Goal: Task Accomplishment & Management: Manage account settings

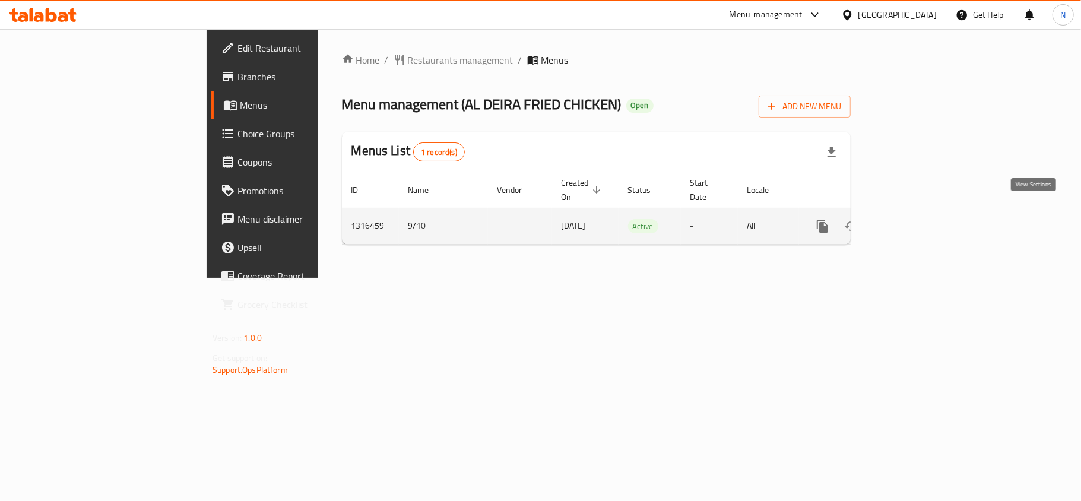
click at [922, 212] on link "enhanced table" at bounding box center [908, 226] width 28 height 28
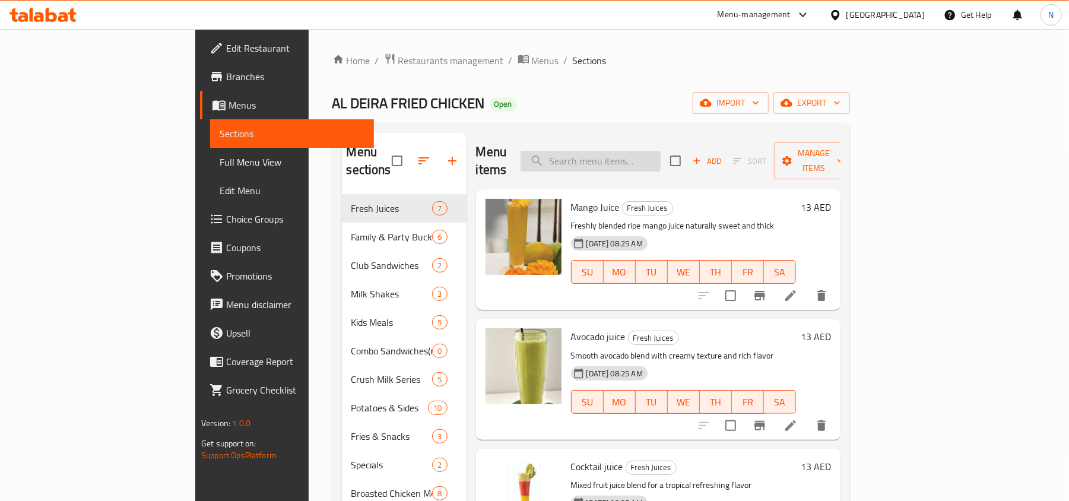
click at [654, 160] on input "search" at bounding box center [590, 161] width 140 height 21
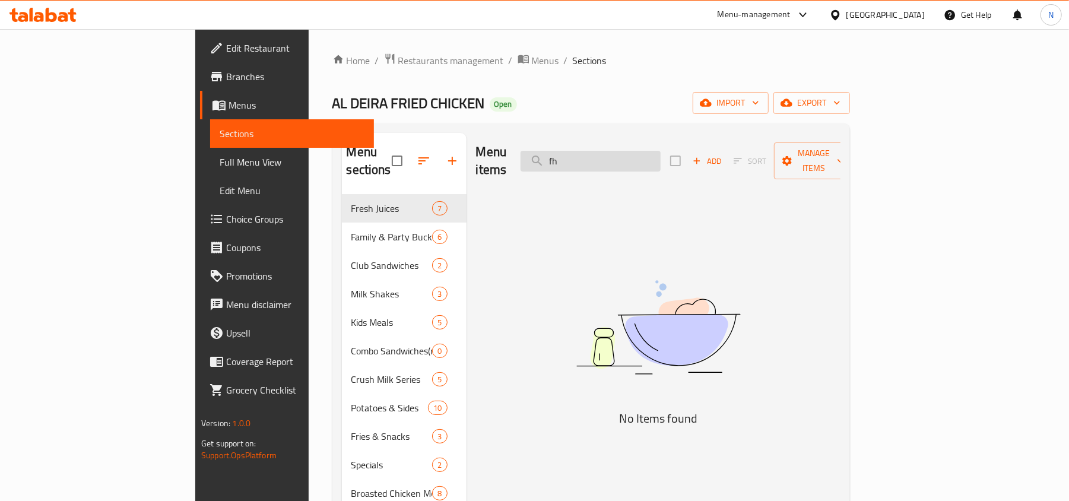
type input "f"
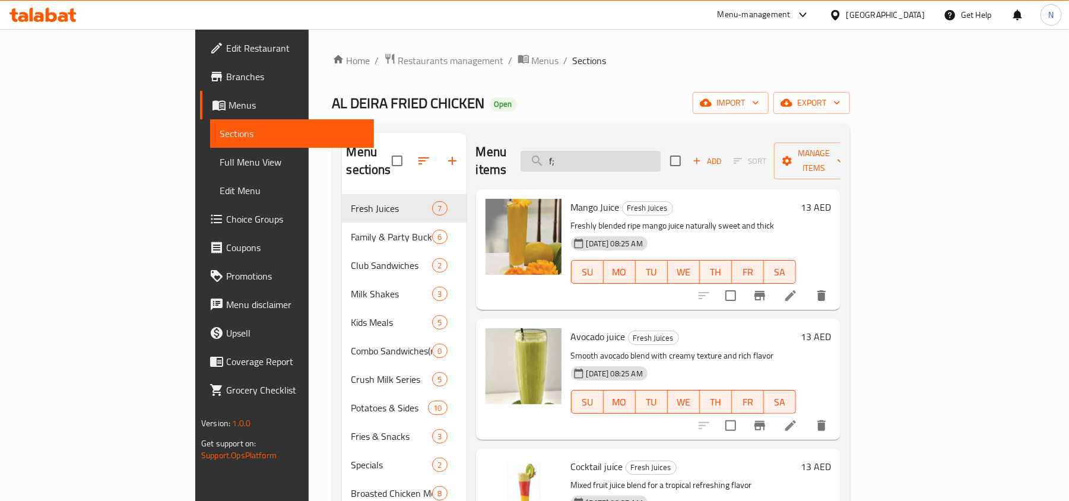
type input "f"
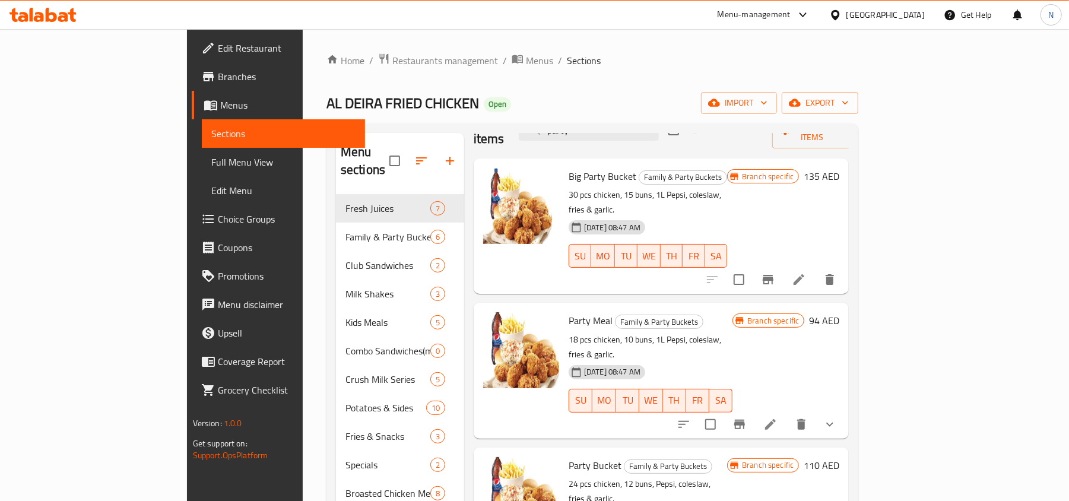
scroll to position [47, 0]
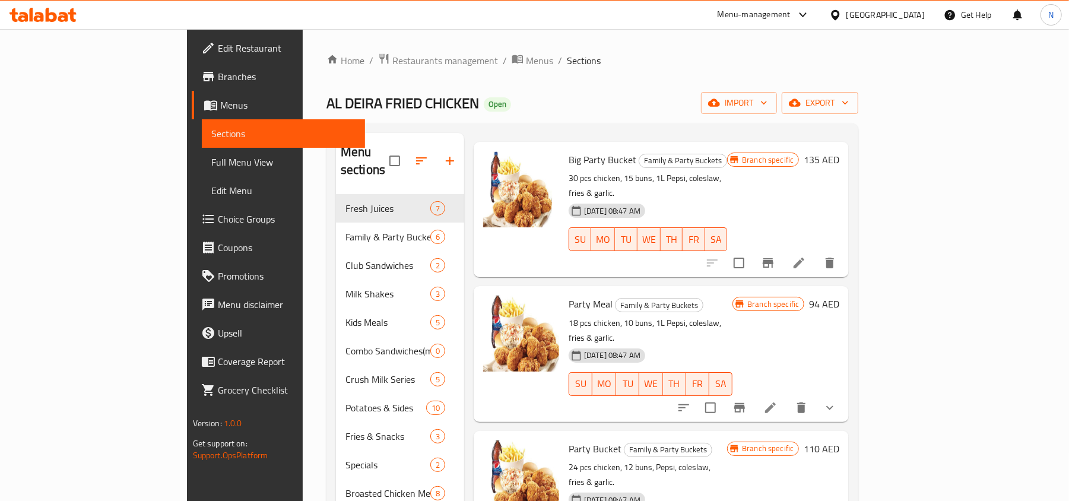
type input "party"
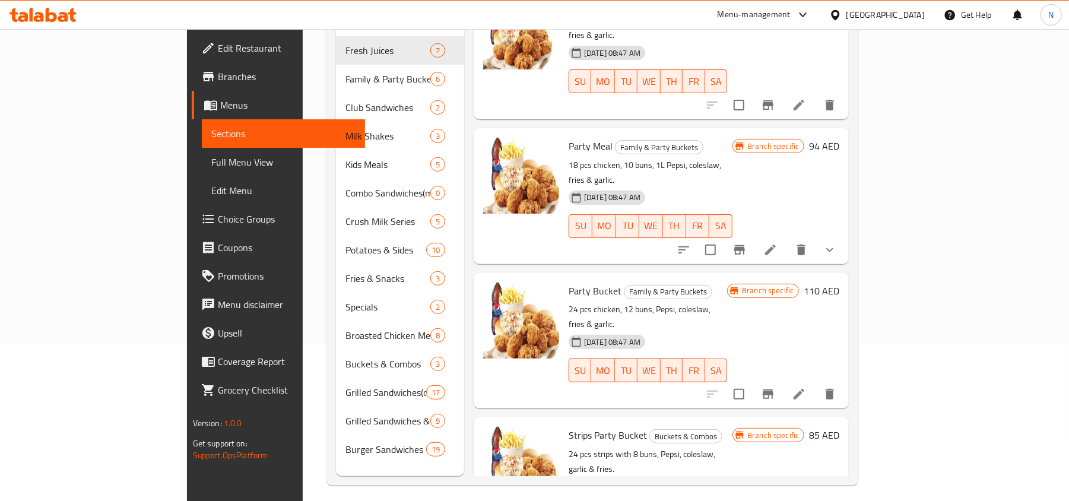
scroll to position [167, 0]
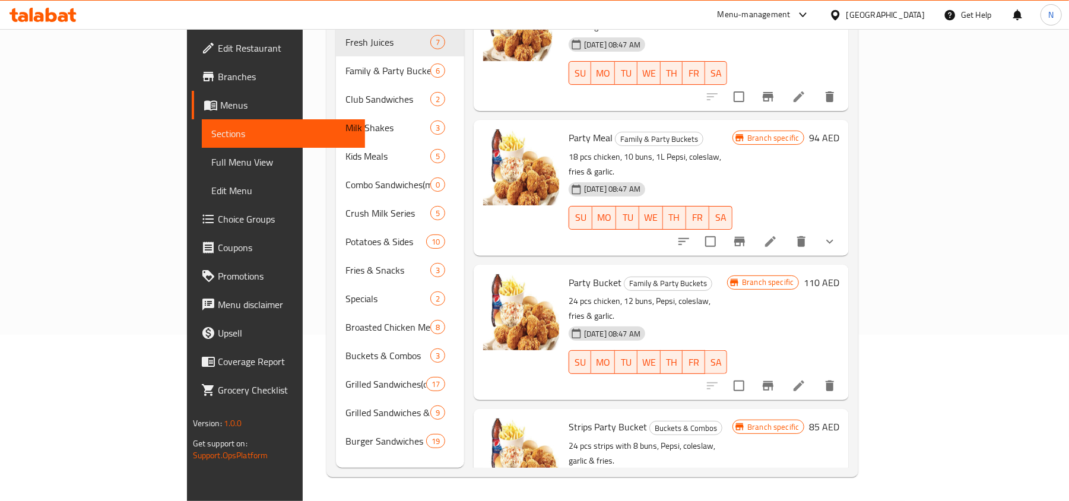
click at [804, 380] on icon at bounding box center [798, 385] width 11 height 11
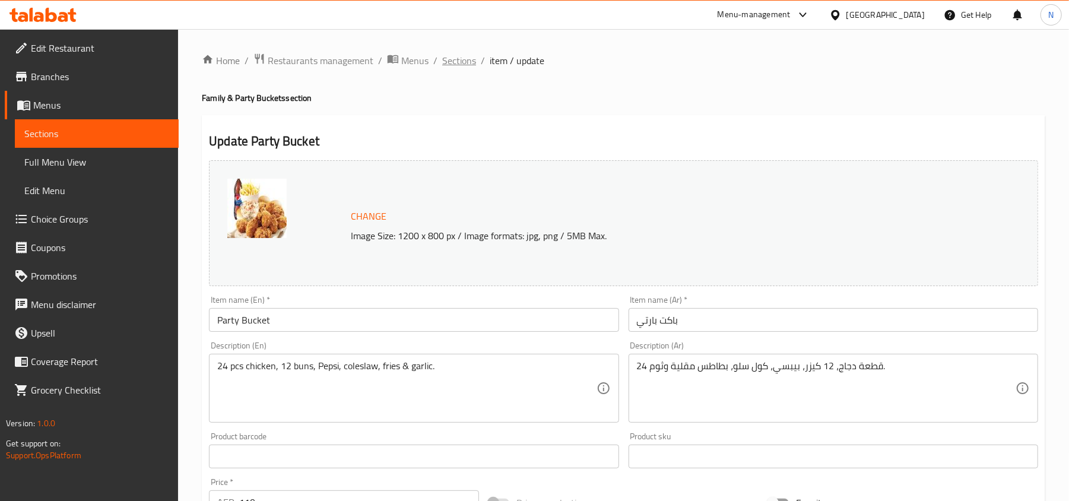
click at [468, 61] on span "Sections" at bounding box center [459, 60] width 34 height 14
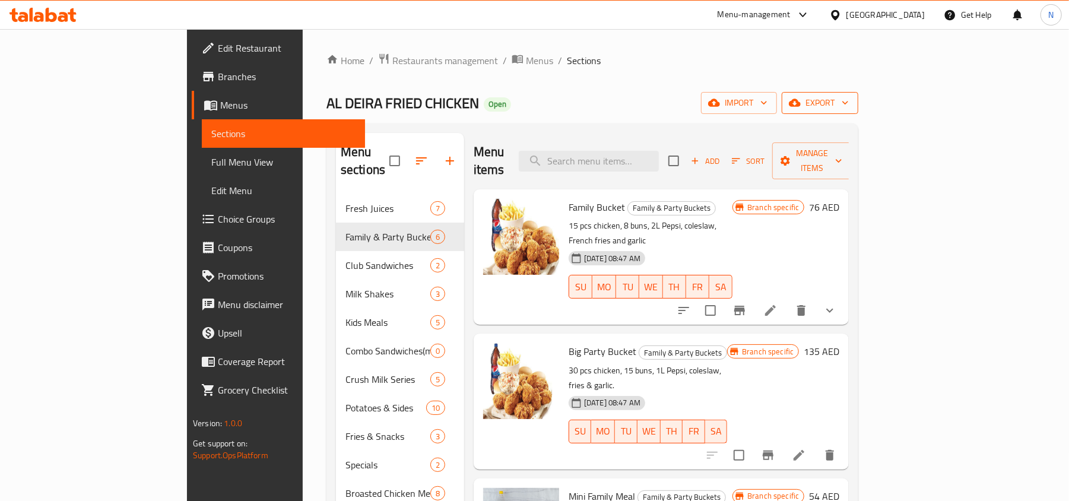
click at [858, 112] on button "export" at bounding box center [819, 103] width 77 height 22
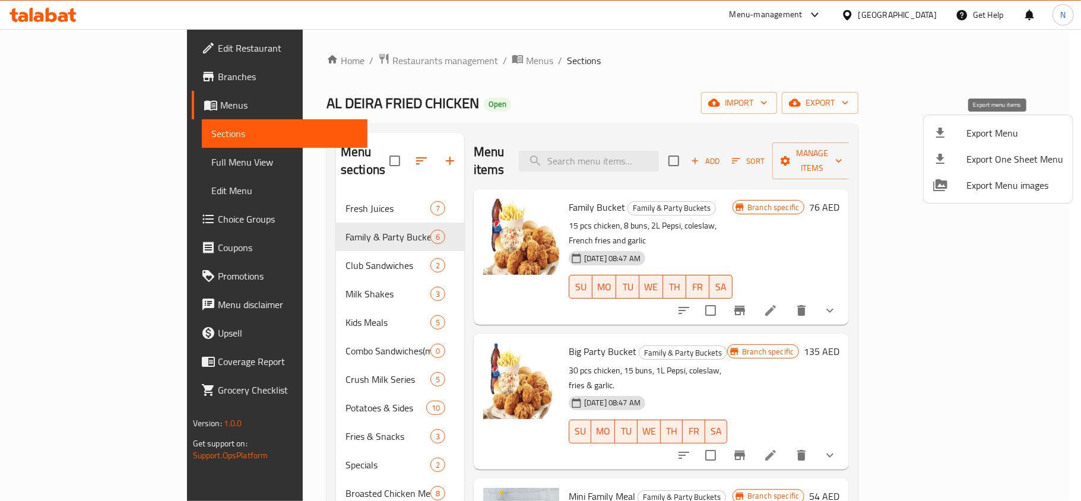
click at [976, 128] on span "Export Menu" at bounding box center [1014, 133] width 97 height 14
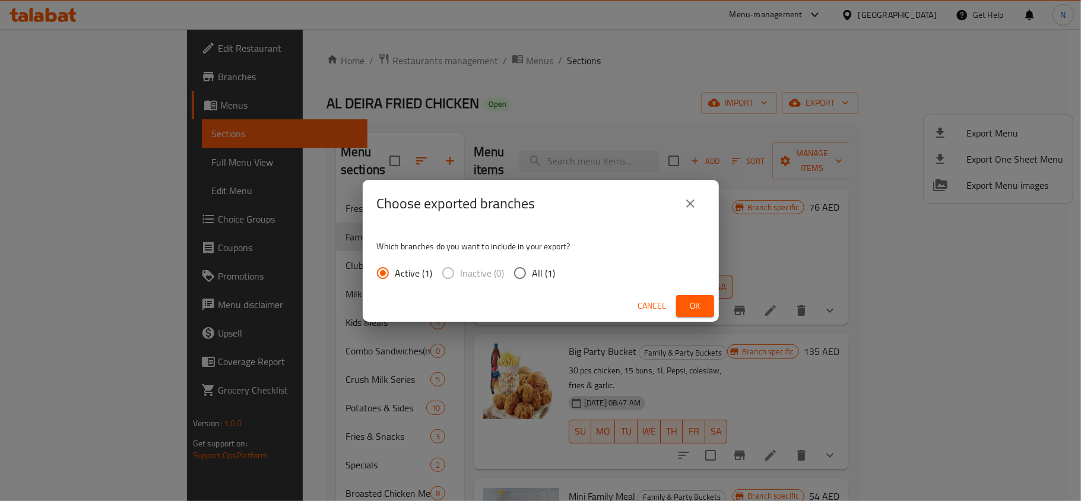
click at [537, 266] on span "All (1)" at bounding box center [543, 273] width 23 height 14
click at [532, 266] on input "All (1)" at bounding box center [519, 272] width 25 height 25
radio input "true"
click at [697, 304] on span "Ok" at bounding box center [694, 305] width 19 height 15
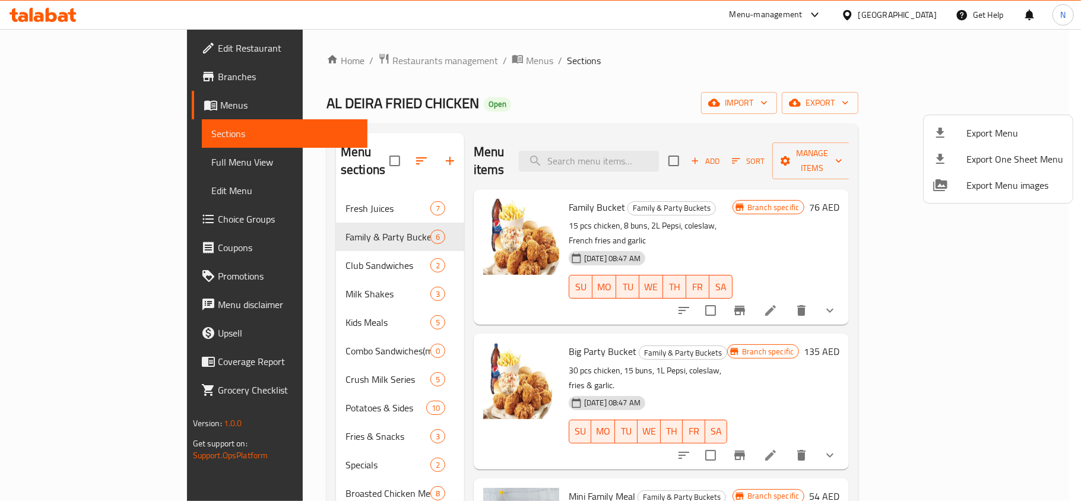
click at [617, 151] on div at bounding box center [540, 250] width 1081 height 501
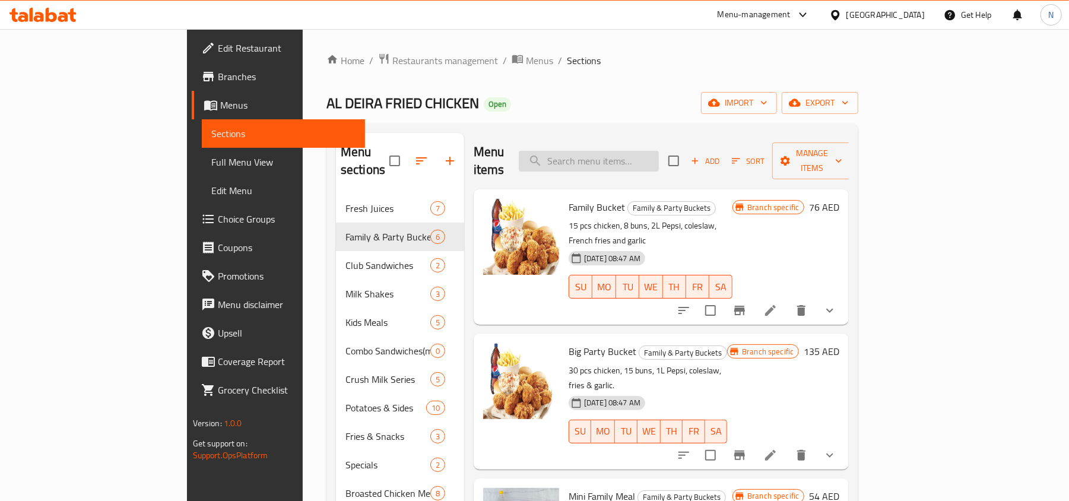
click at [618, 154] on input "search" at bounding box center [589, 161] width 140 height 21
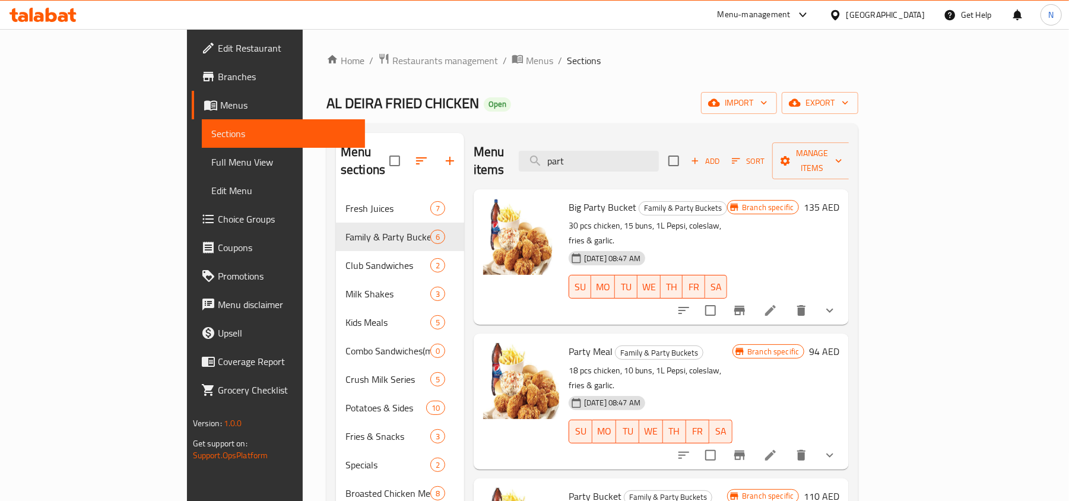
scroll to position [47, 0]
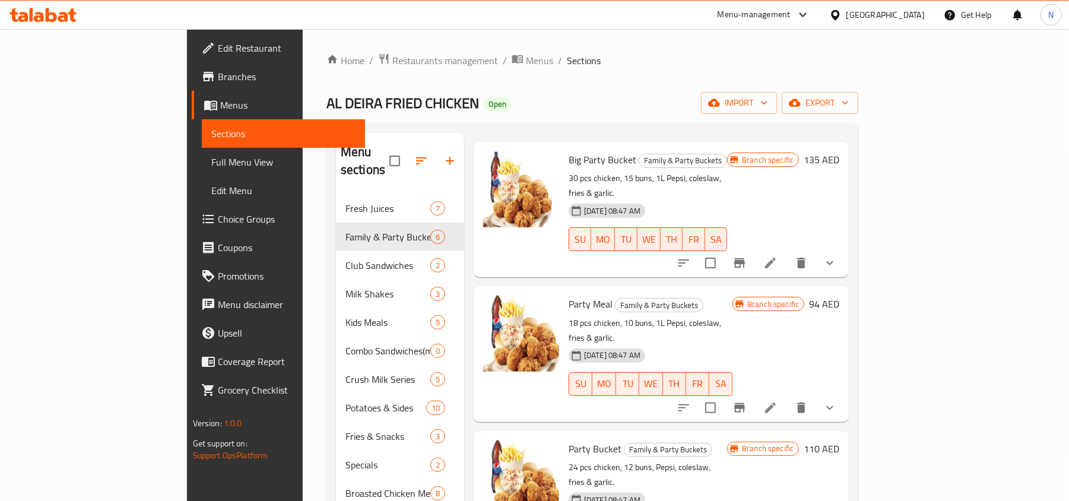
type input "part"
click at [777, 401] on icon at bounding box center [770, 408] width 14 height 14
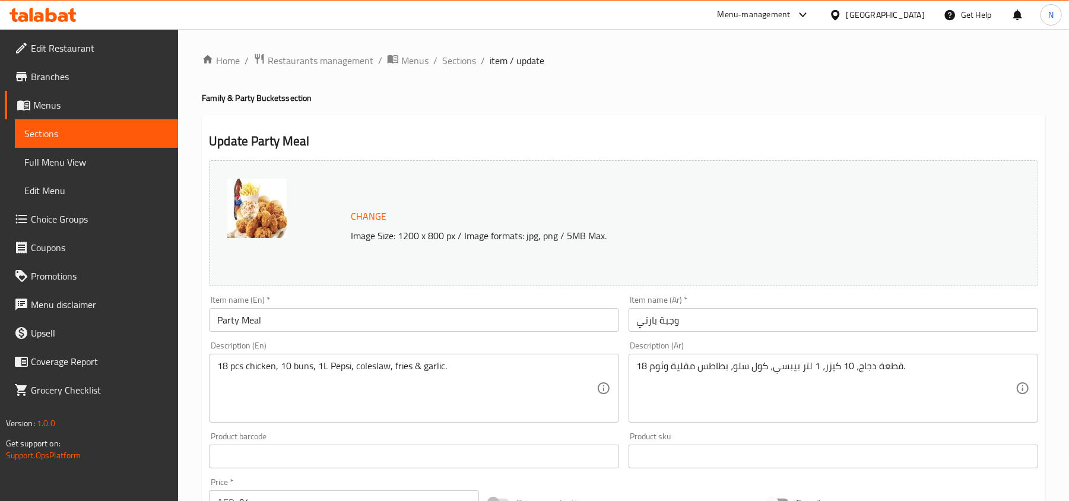
scroll to position [375, 0]
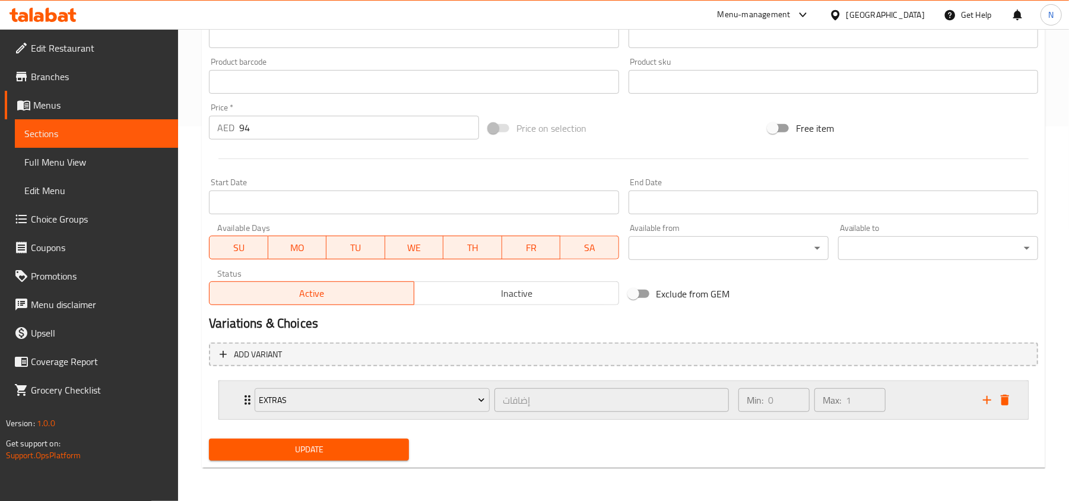
click at [227, 405] on div "Extras إضافات ​ Min: 0 ​ Max: 1 ​" at bounding box center [623, 400] width 809 height 38
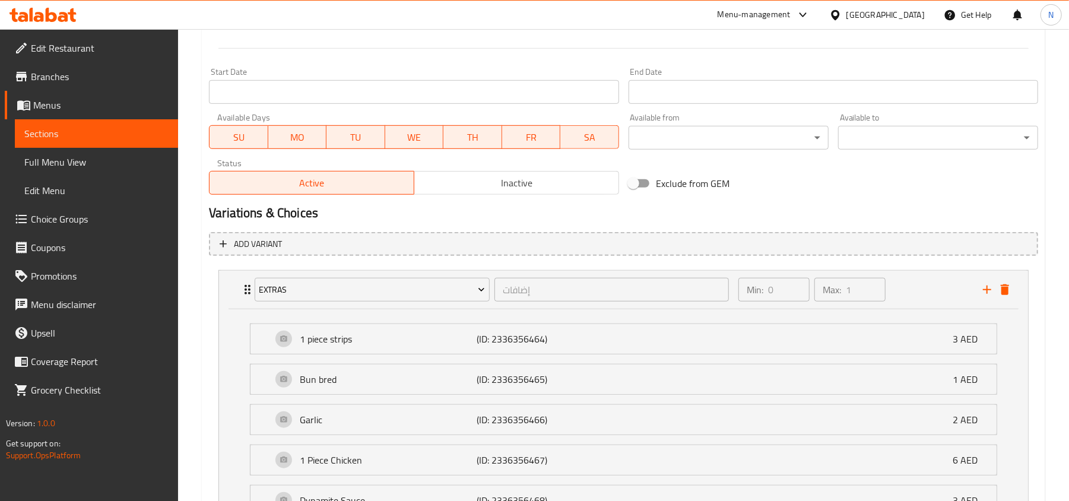
scroll to position [603, 0]
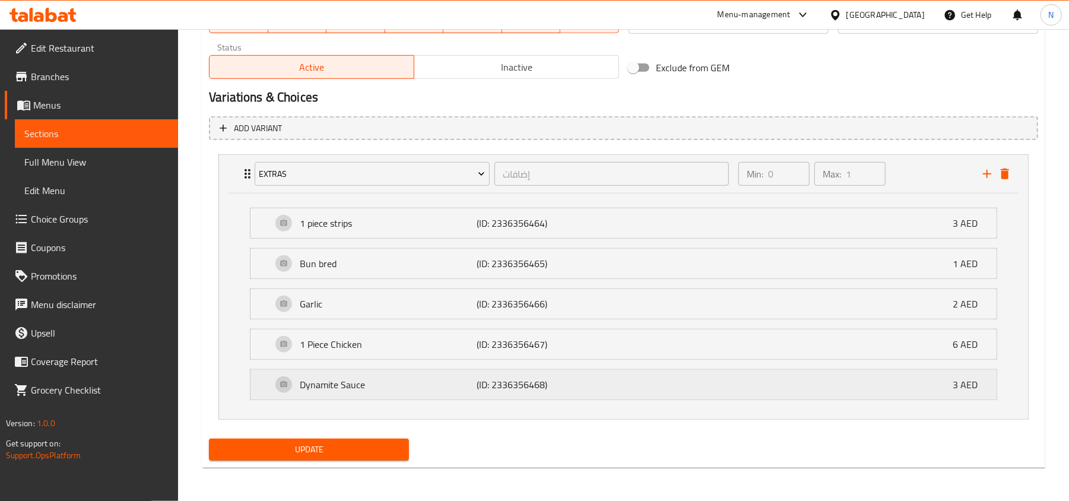
click at [309, 371] on div "Dynamite Sauce (ID: 2336356468) 3 AED" at bounding box center [627, 385] width 710 height 30
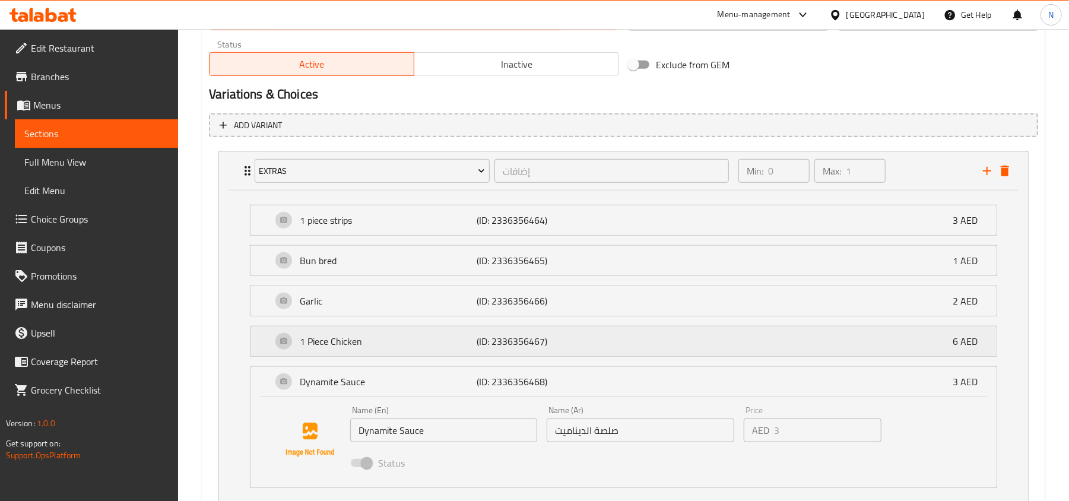
click at [319, 345] on p "1 Piece Chicken" at bounding box center [388, 341] width 177 height 14
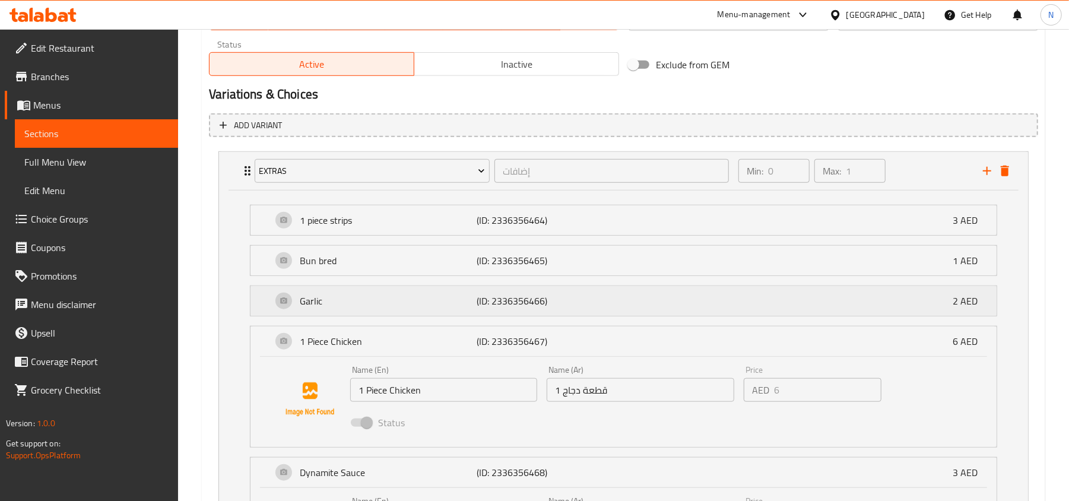
click at [320, 308] on p "Garlic" at bounding box center [388, 301] width 177 height 14
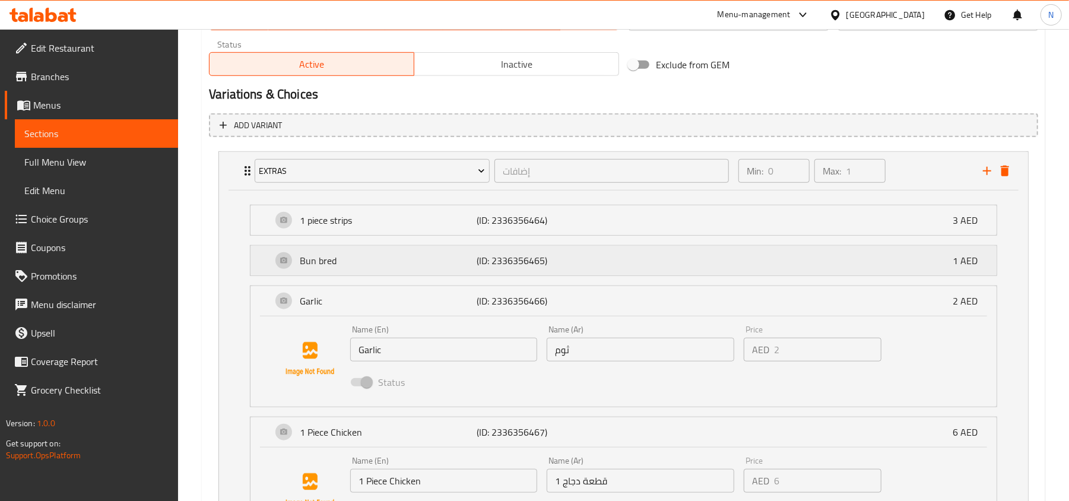
click at [329, 266] on p "Bun bred" at bounding box center [388, 260] width 177 height 14
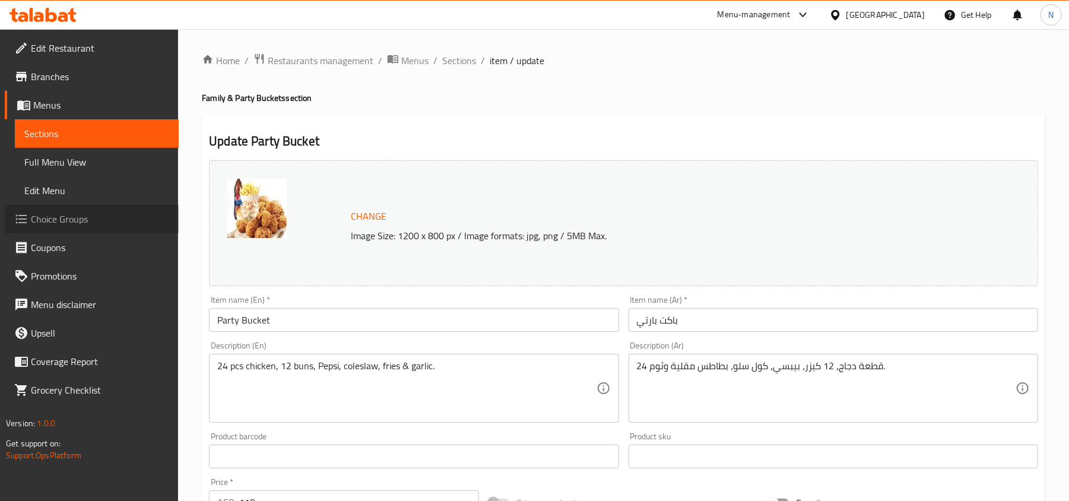
click at [119, 222] on span "Choice Groups" at bounding box center [100, 219] width 138 height 14
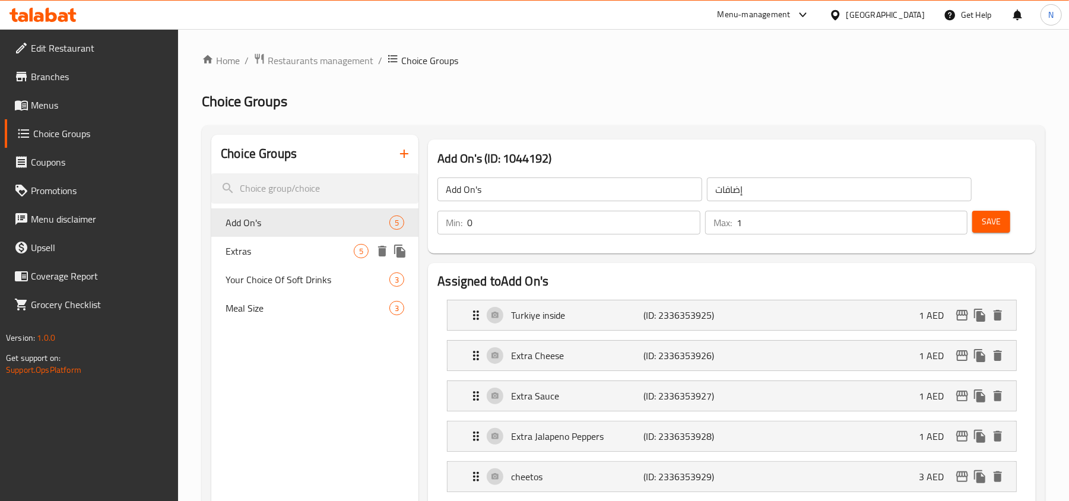
click at [286, 259] on div "Extras 5" at bounding box center [314, 251] width 207 height 28
type input "Extras"
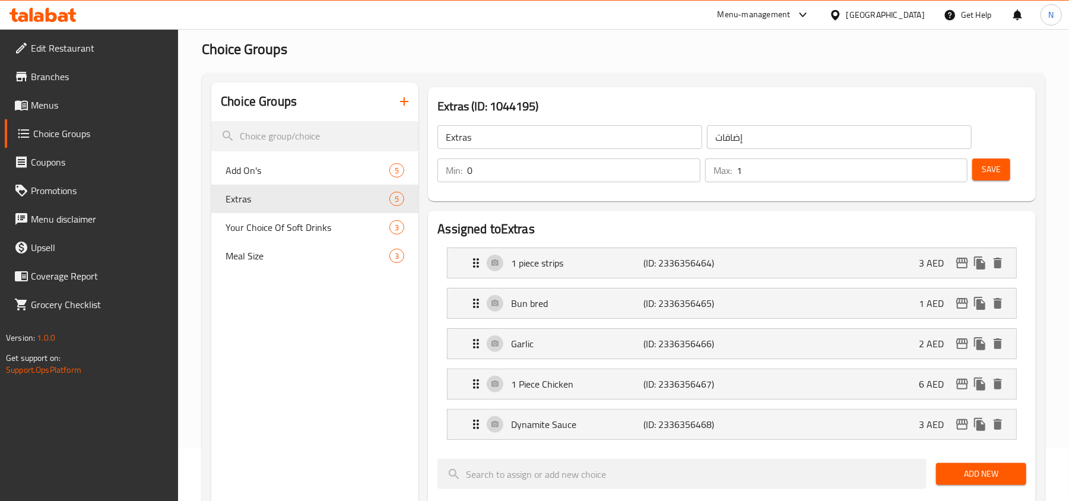
scroll to position [79, 0]
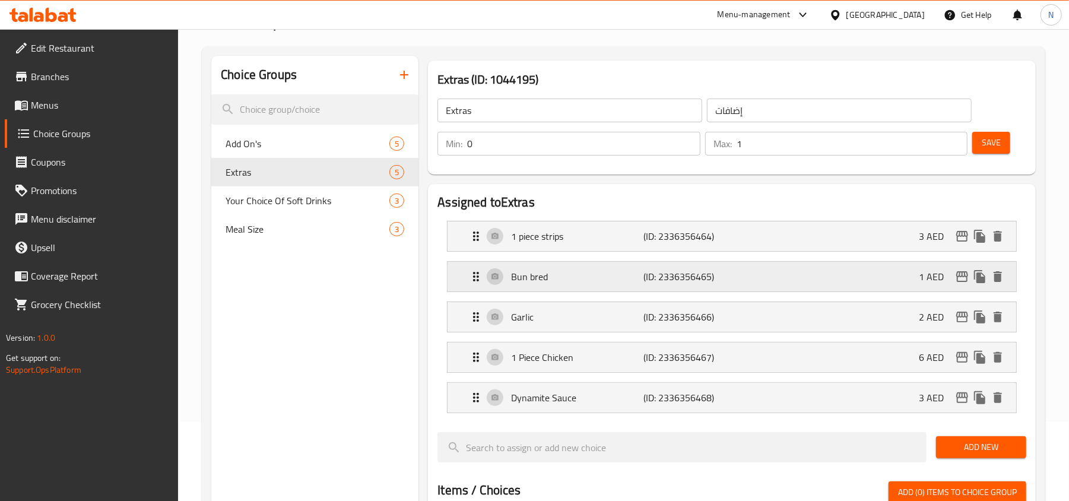
click at [548, 277] on p "Bun bred" at bounding box center [577, 276] width 132 height 14
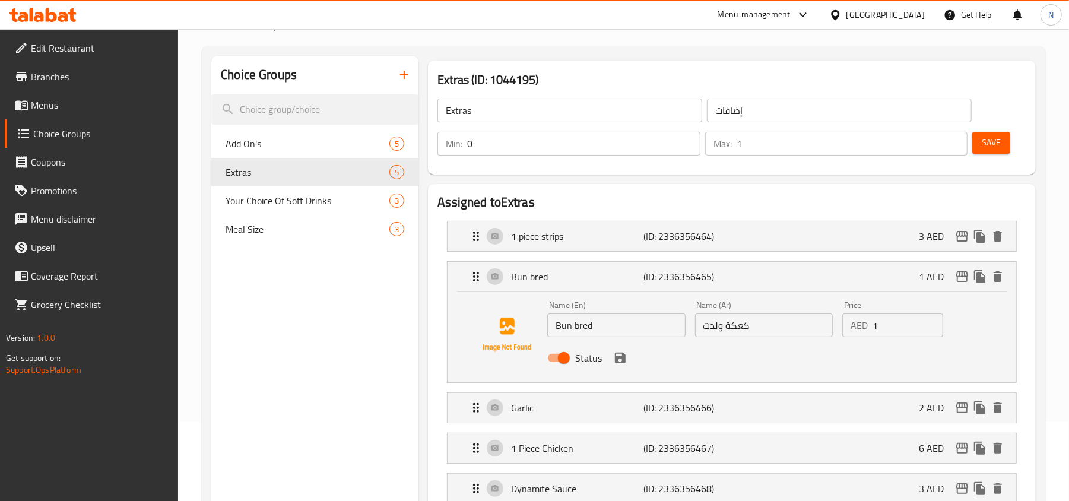
click at [737, 322] on input "كعكة ولدت" at bounding box center [764, 325] width 138 height 24
type input ","
click at [582, 329] on input "Bun bred" at bounding box center [616, 325] width 138 height 24
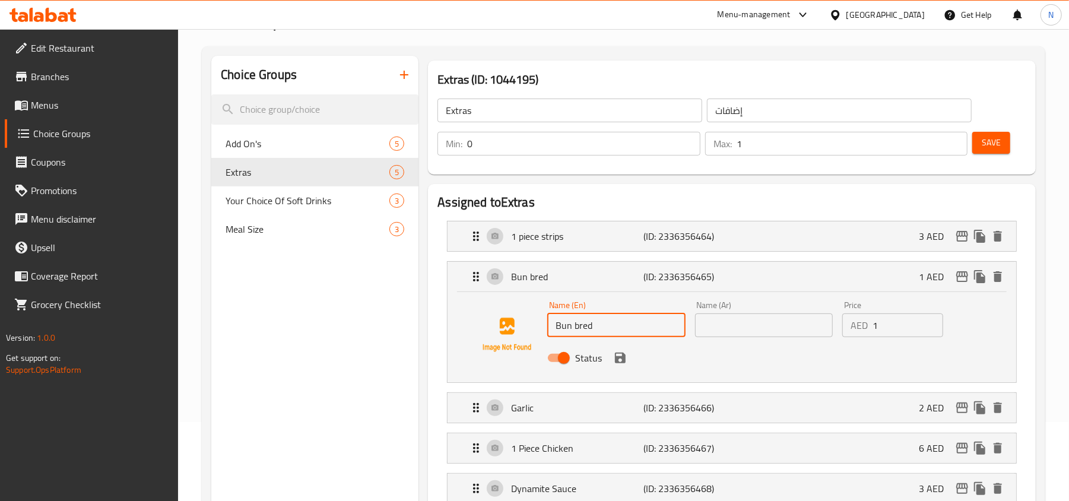
click at [584, 321] on input "Bun bred" at bounding box center [616, 325] width 138 height 24
click at [587, 319] on input "Bun bred" at bounding box center [616, 325] width 138 height 24
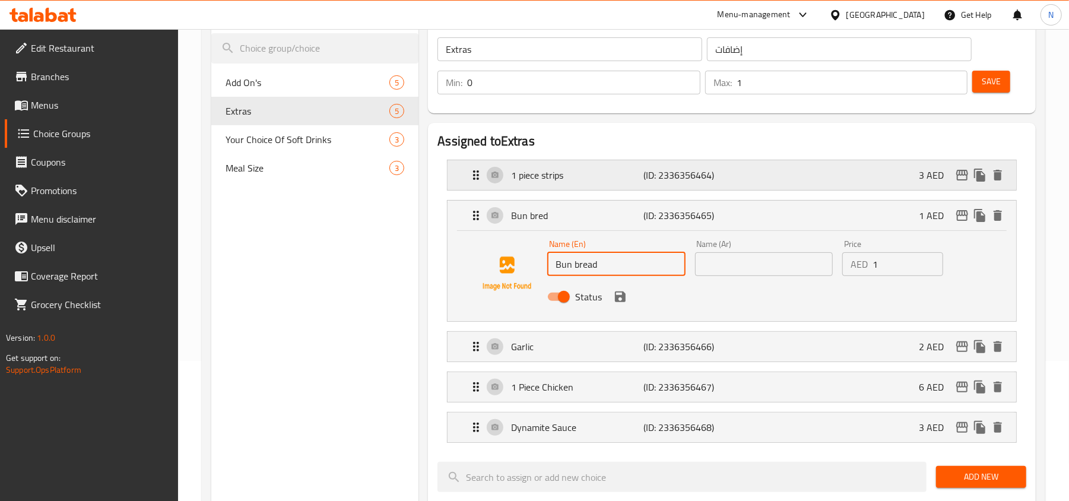
scroll to position [158, 0]
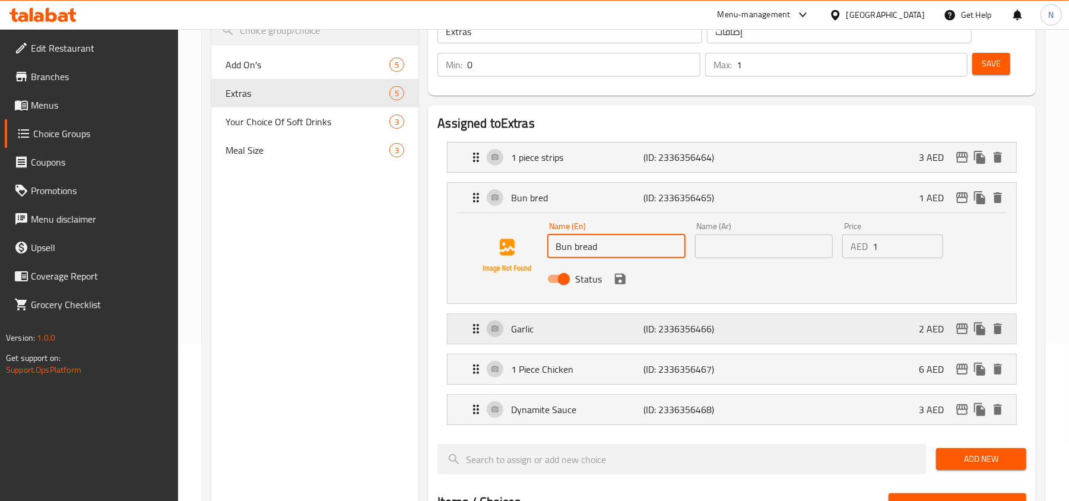
click at [666, 328] on p "(ID: 2336356466)" at bounding box center [688, 329] width 88 height 14
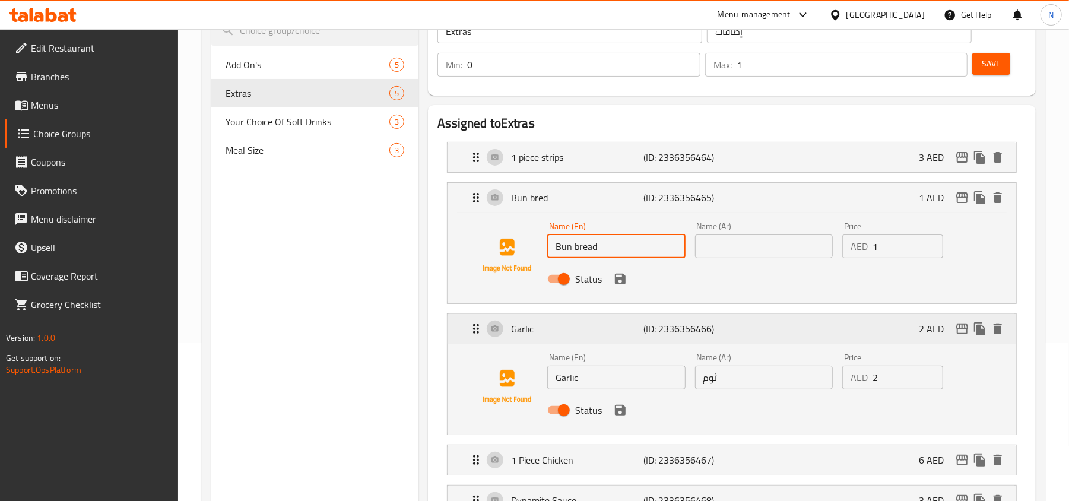
scroll to position [237, 0]
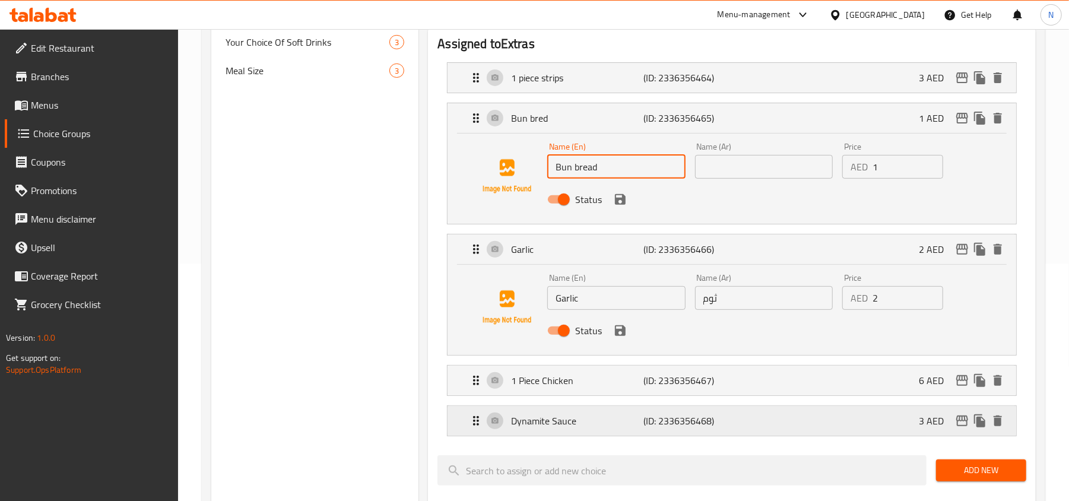
click at [705, 415] on p "(ID: 2336356468)" at bounding box center [688, 421] width 88 height 14
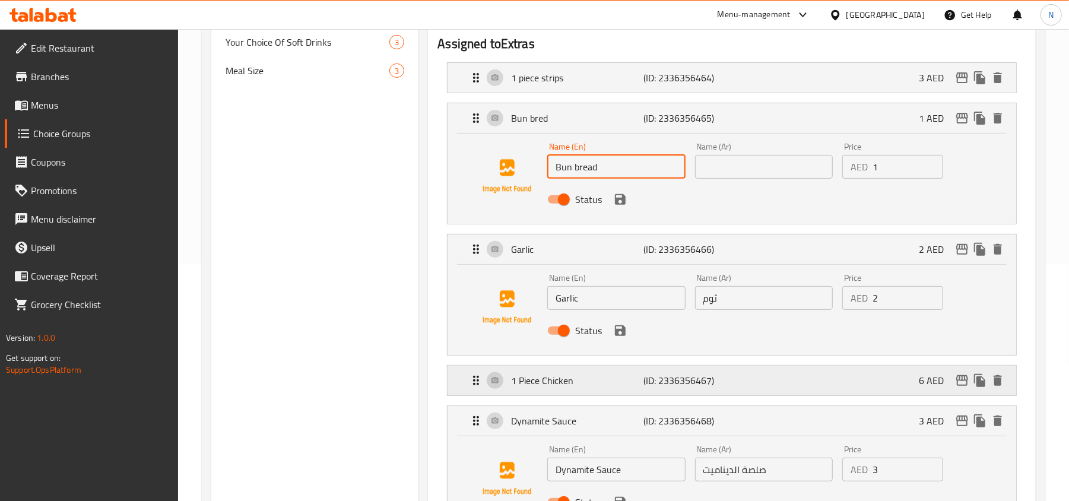
click at [699, 387] on p "(ID: 2336356467)" at bounding box center [688, 380] width 88 height 14
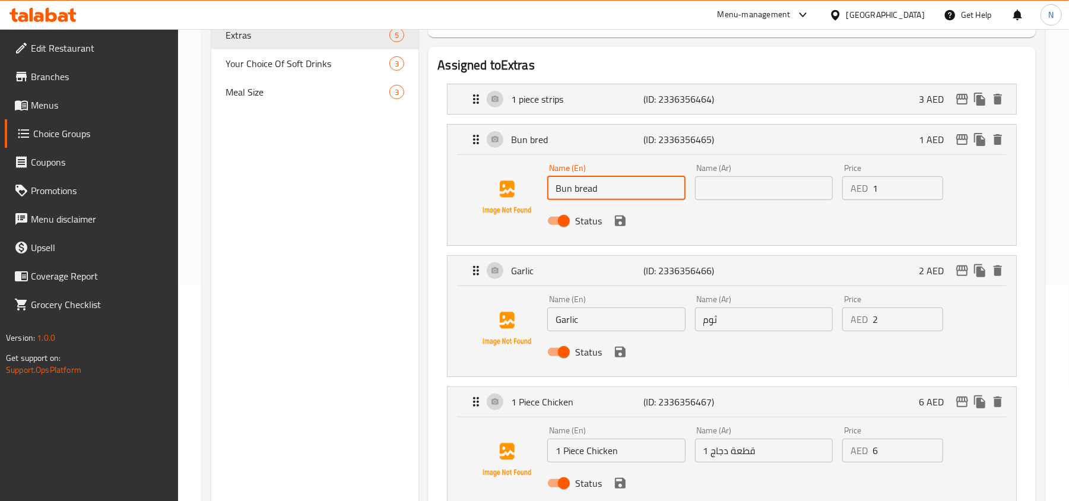
scroll to position [79, 0]
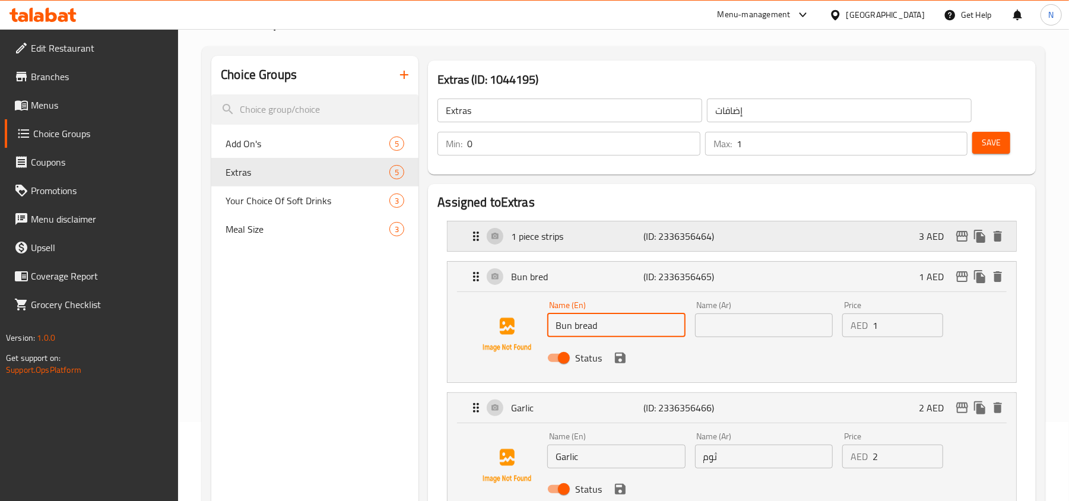
click at [646, 233] on p "(ID: 2336356464)" at bounding box center [688, 236] width 88 height 14
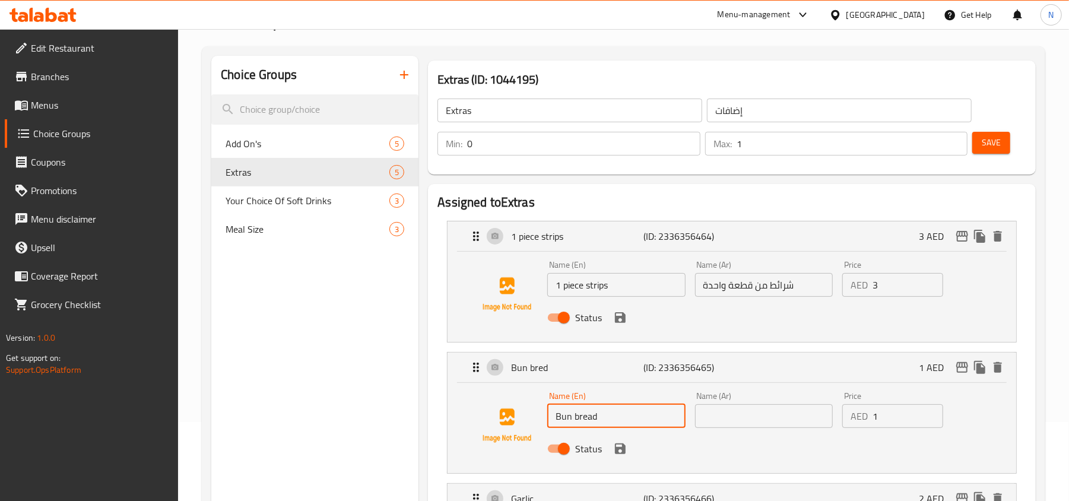
click at [599, 416] on input "Bun bread" at bounding box center [616, 416] width 138 height 24
paste input "B"
type input "Bun Bread"
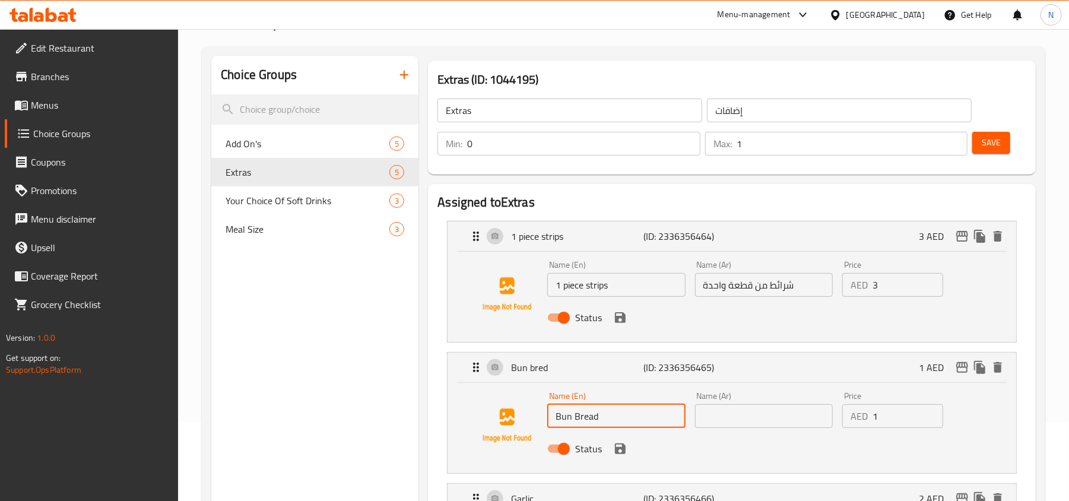
click at [746, 414] on input "text" at bounding box center [764, 416] width 138 height 24
paste input "خبز كيزر"
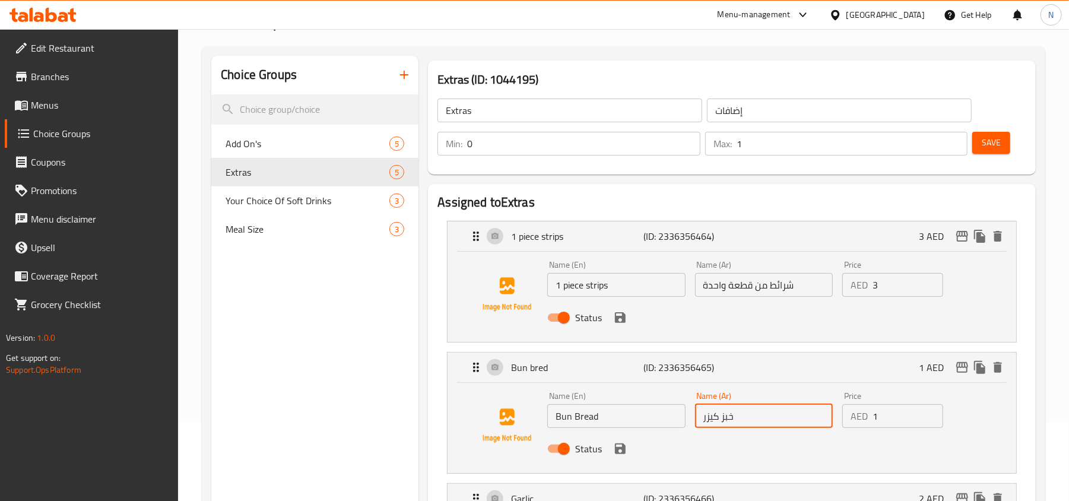
type input "خبز كيزر"
drag, startPoint x: 563, startPoint y: 285, endPoint x: 620, endPoint y: 276, distance: 57.7
click at [620, 276] on input "1 piece strips" at bounding box center [616, 285] width 138 height 24
type input "1 Piece Strips"
click at [735, 294] on input "شرائط من قطعة واحدة" at bounding box center [764, 285] width 138 height 24
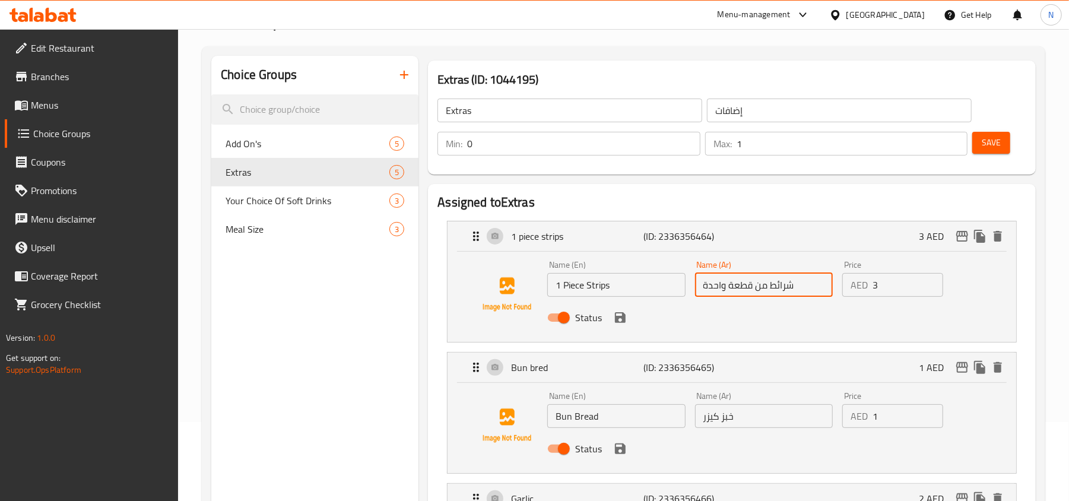
click at [735, 294] on input "شرائط من قطعة واحدة" at bounding box center [764, 285] width 138 height 24
paste input "1 قطعة إستربس"
click at [618, 320] on icon "save" at bounding box center [620, 317] width 14 height 14
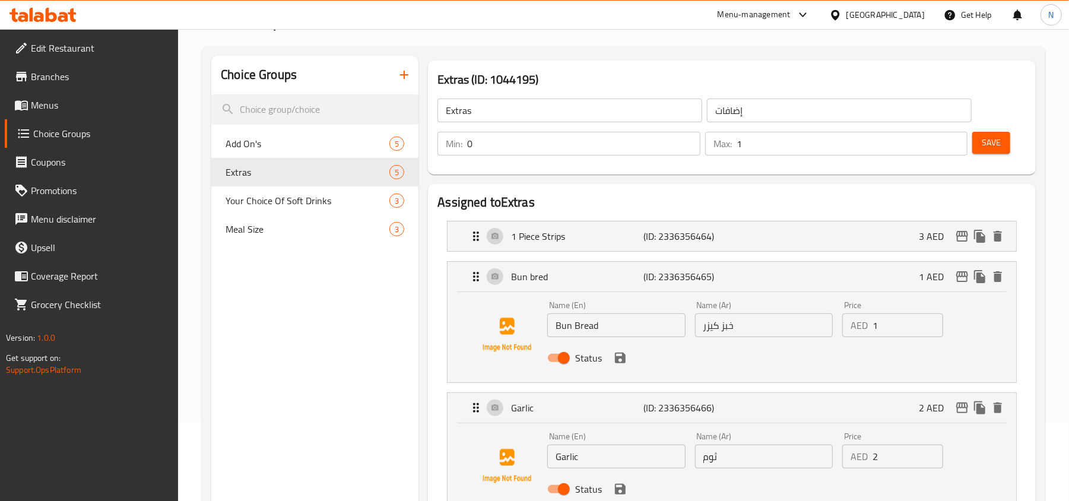
type input "1 قطعة إستربس"
click at [620, 368] on div "Status" at bounding box center [763, 358] width 442 height 32
click at [622, 359] on icon "save" at bounding box center [620, 357] width 11 height 11
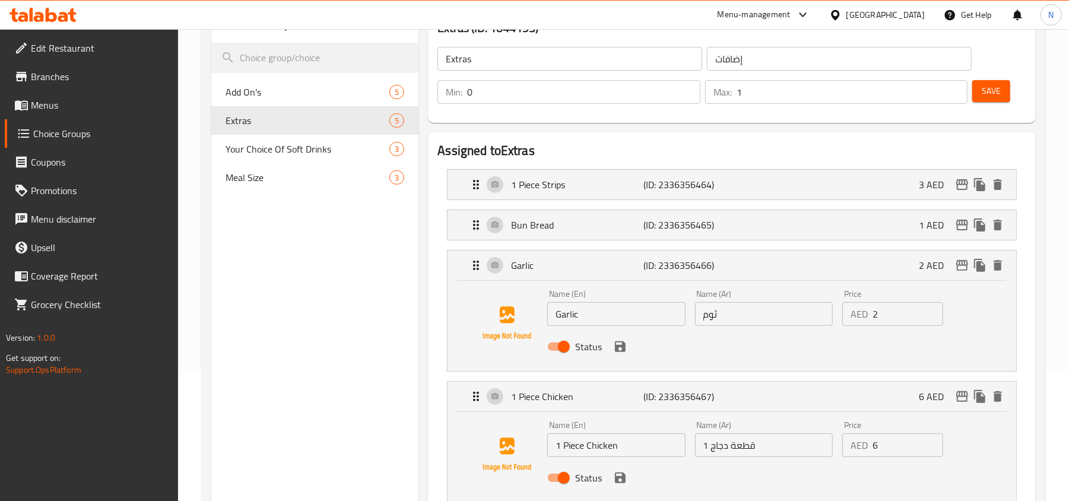
scroll to position [158, 0]
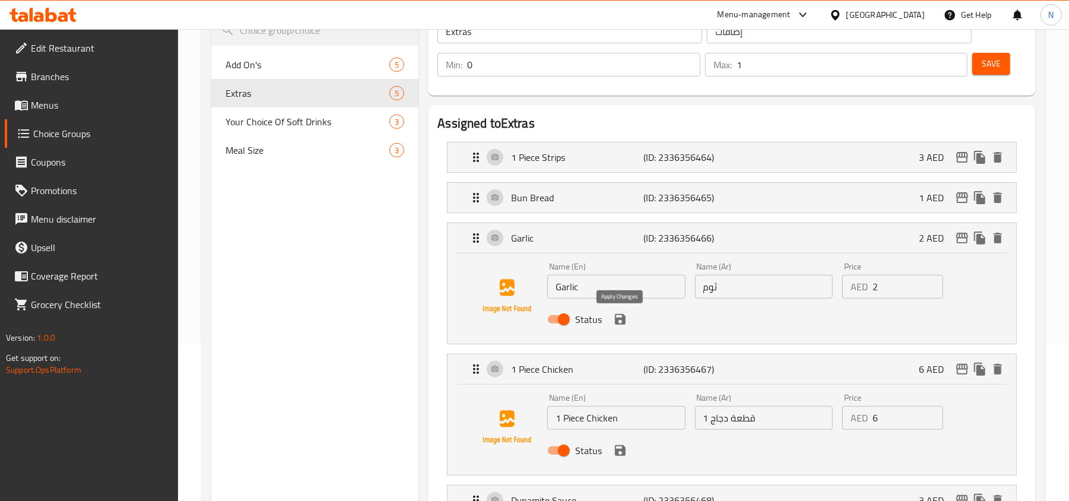
click at [617, 314] on icon "save" at bounding box center [620, 319] width 11 height 11
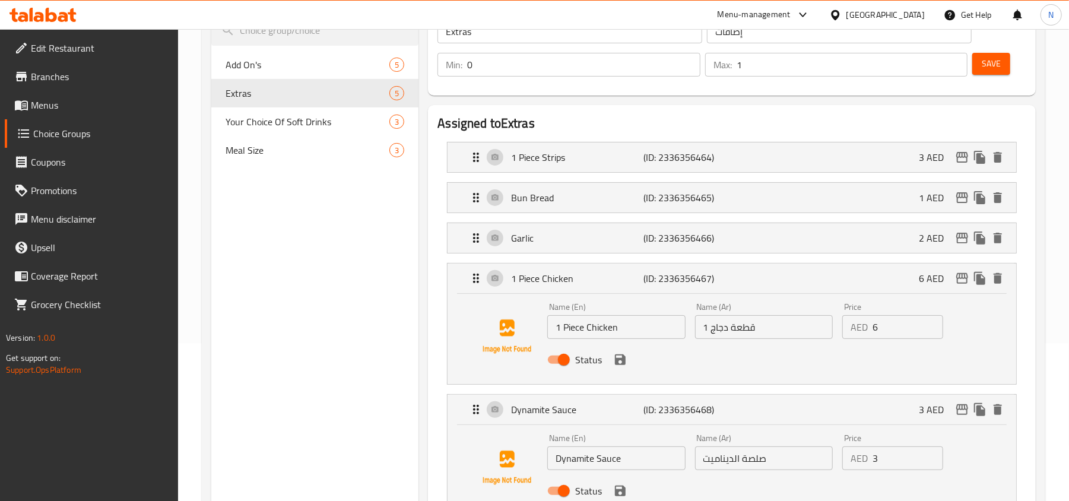
click at [628, 371] on div "Status" at bounding box center [763, 360] width 442 height 32
click at [619, 371] on div "Status" at bounding box center [763, 360] width 442 height 32
click at [620, 354] on icon "save" at bounding box center [620, 359] width 14 height 14
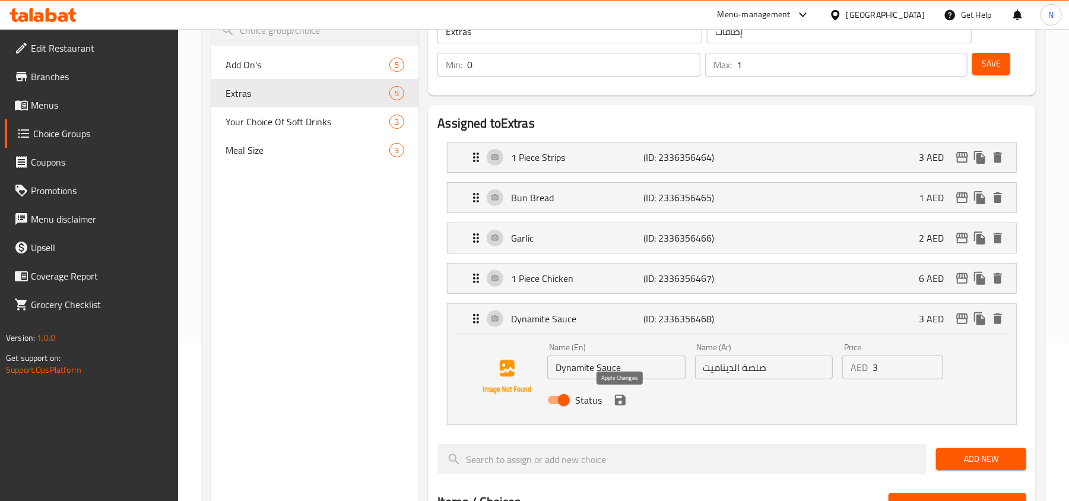
click at [623, 405] on icon "save" at bounding box center [620, 400] width 11 height 11
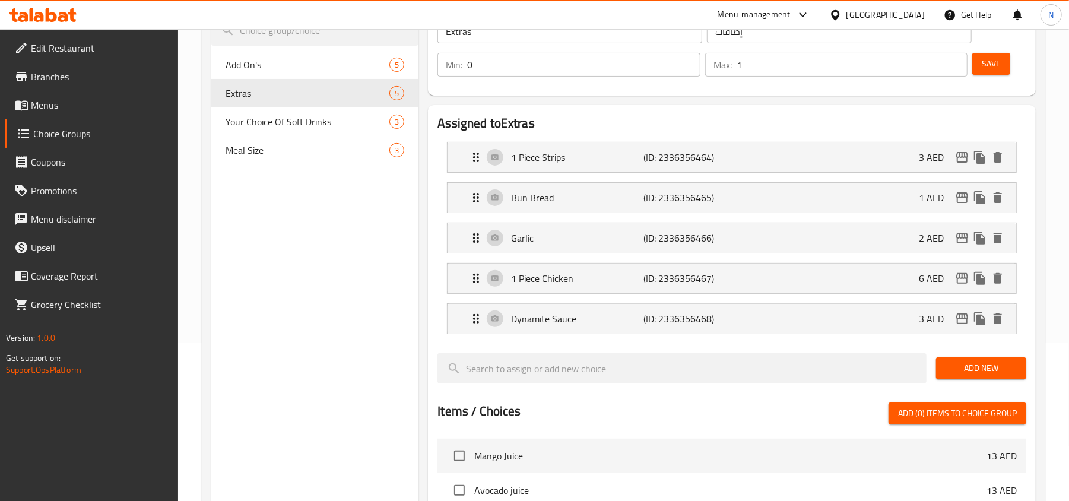
click at [998, 66] on span "Save" at bounding box center [990, 63] width 19 height 15
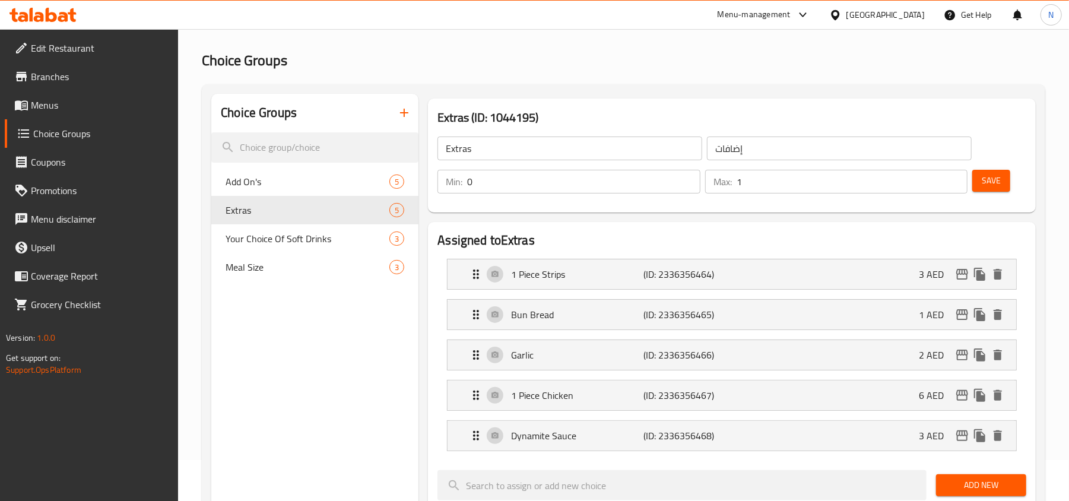
scroll to position [79, 0]
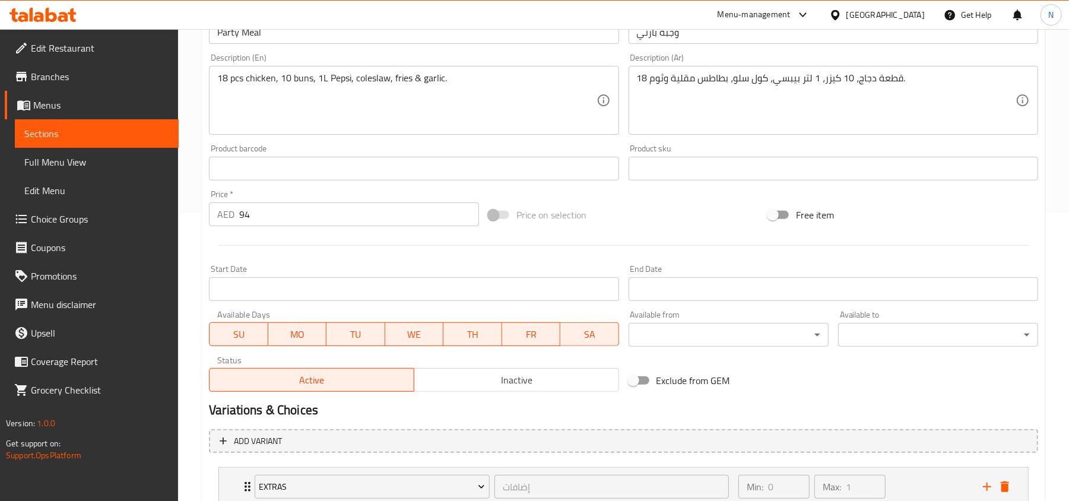
scroll to position [375, 0]
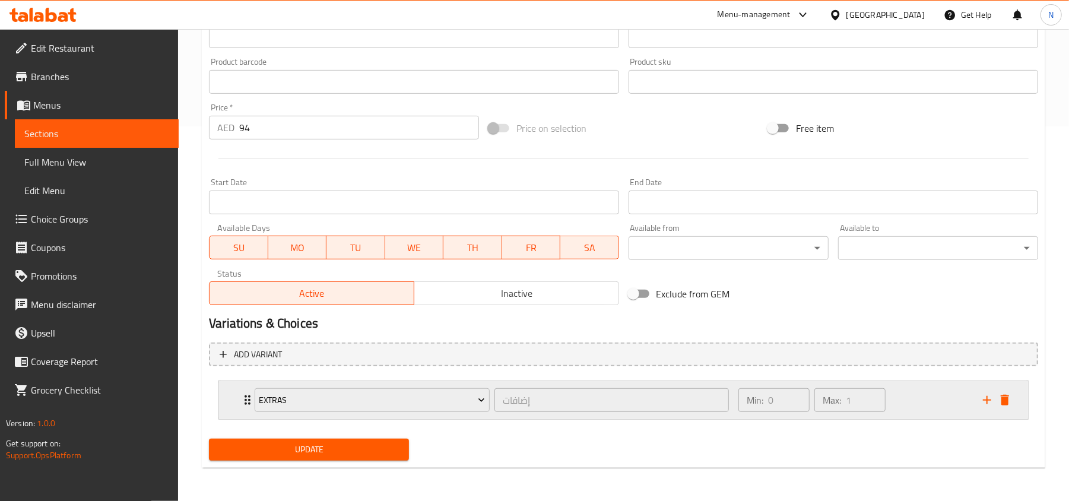
click at [229, 390] on div "Extras إضافات ​ Min: 0 ​ Max: 1 ​" at bounding box center [623, 400] width 809 height 38
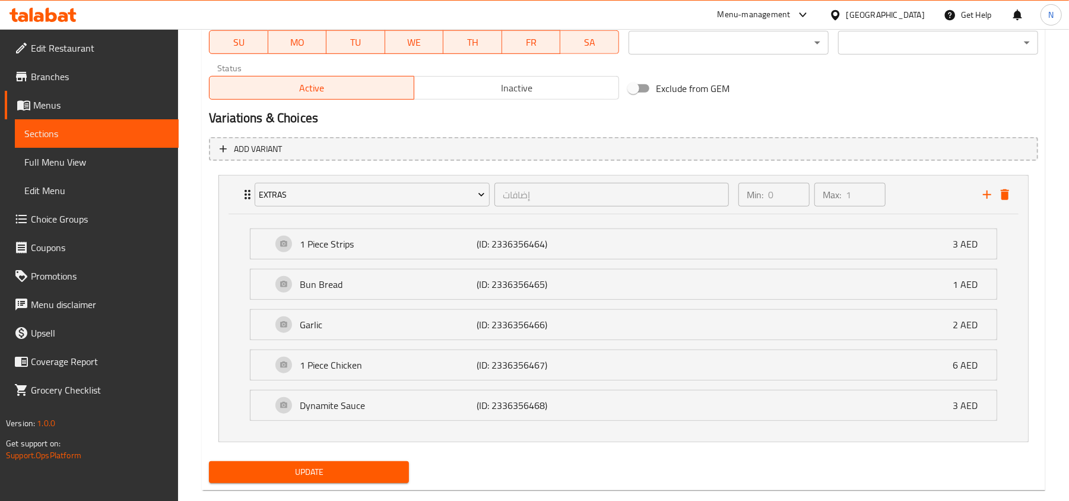
scroll to position [589, 0]
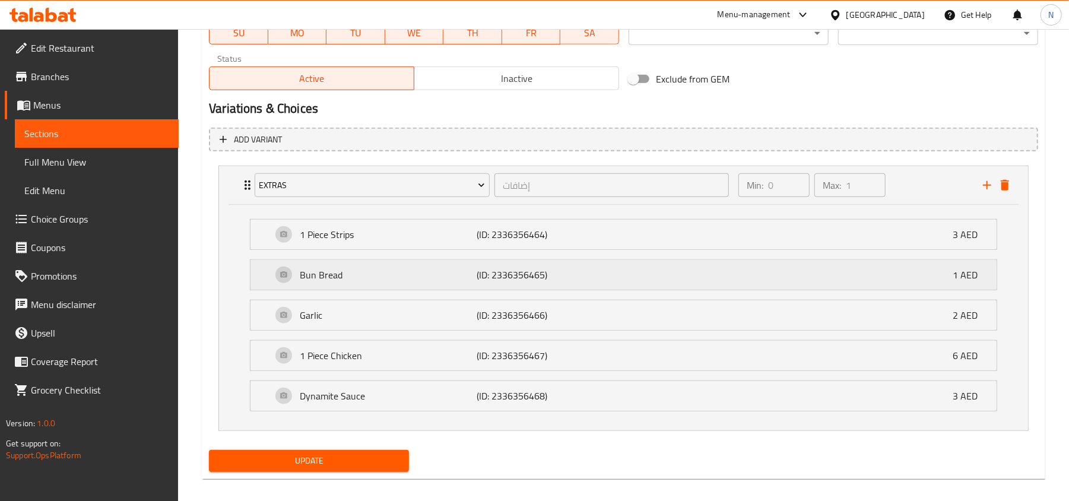
click at [421, 275] on p "Bun Bread" at bounding box center [388, 275] width 177 height 14
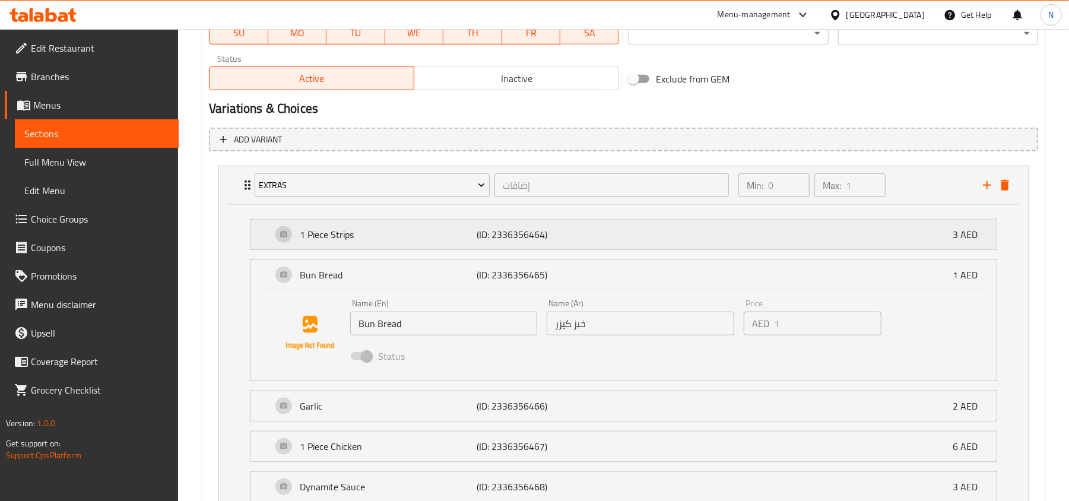
click at [419, 240] on p "1 Piece Strips" at bounding box center [388, 234] width 177 height 14
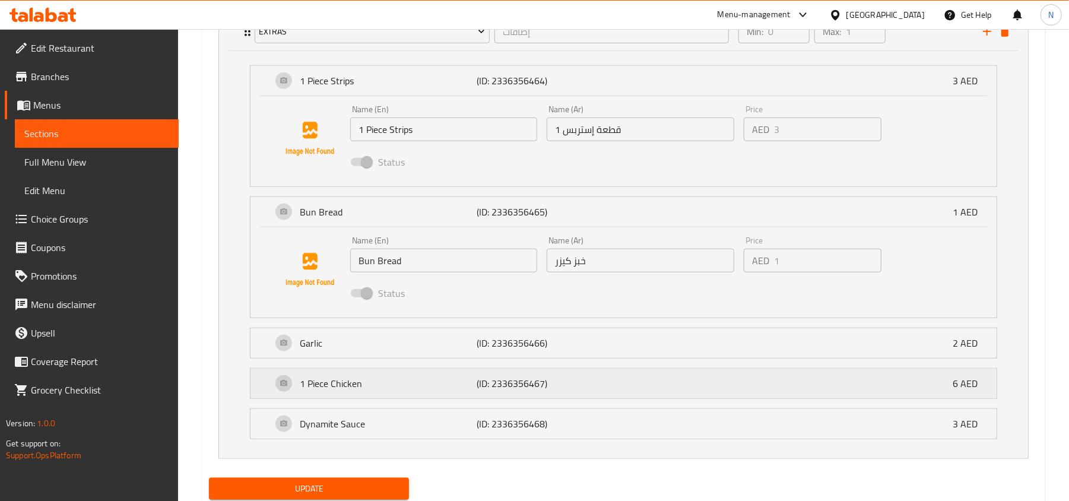
scroll to position [748, 0]
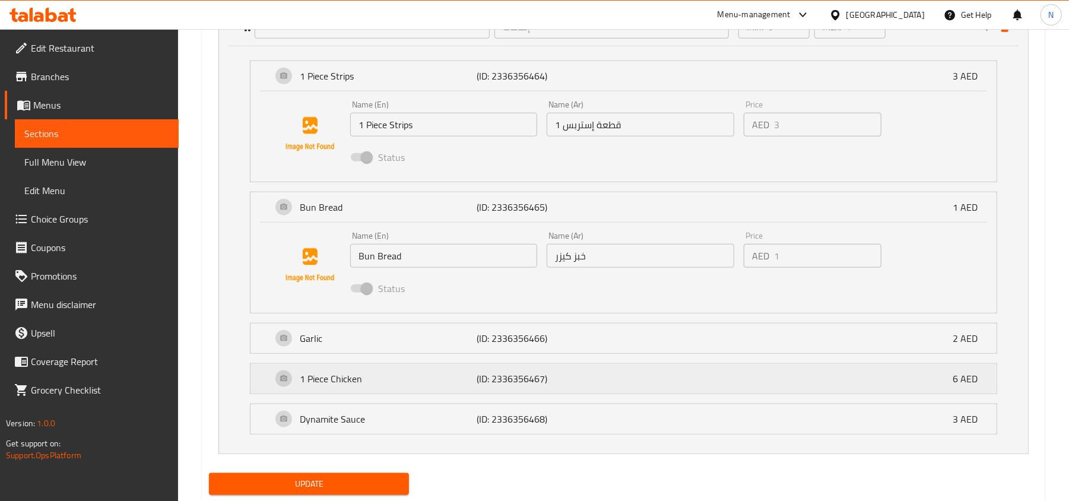
drag, startPoint x: 468, startPoint y: 419, endPoint x: 463, endPoint y: 383, distance: 35.9
click at [468, 419] on p "Dynamite Sauce" at bounding box center [388, 419] width 177 height 14
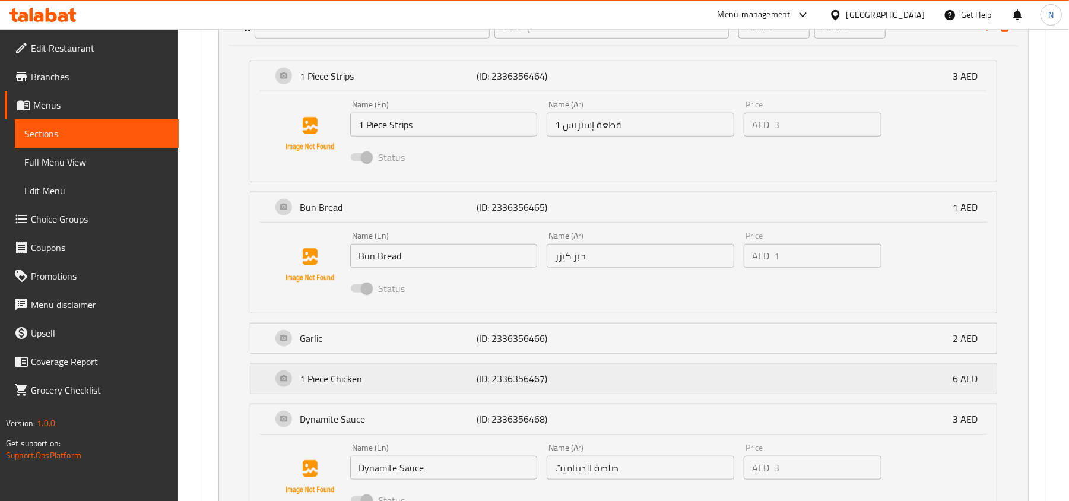
click at [461, 375] on p "1 Piece Chicken" at bounding box center [388, 378] width 177 height 14
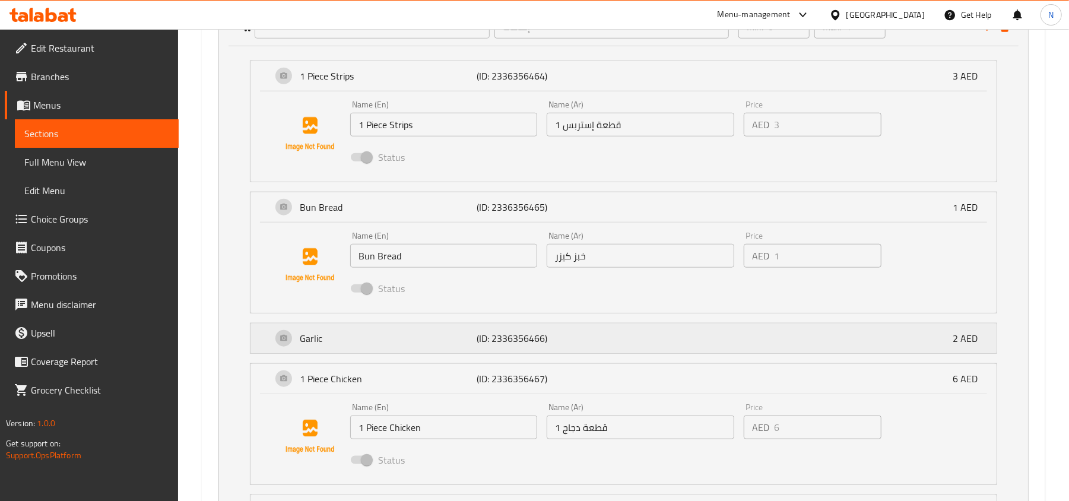
click at [456, 345] on p "Garlic" at bounding box center [388, 338] width 177 height 14
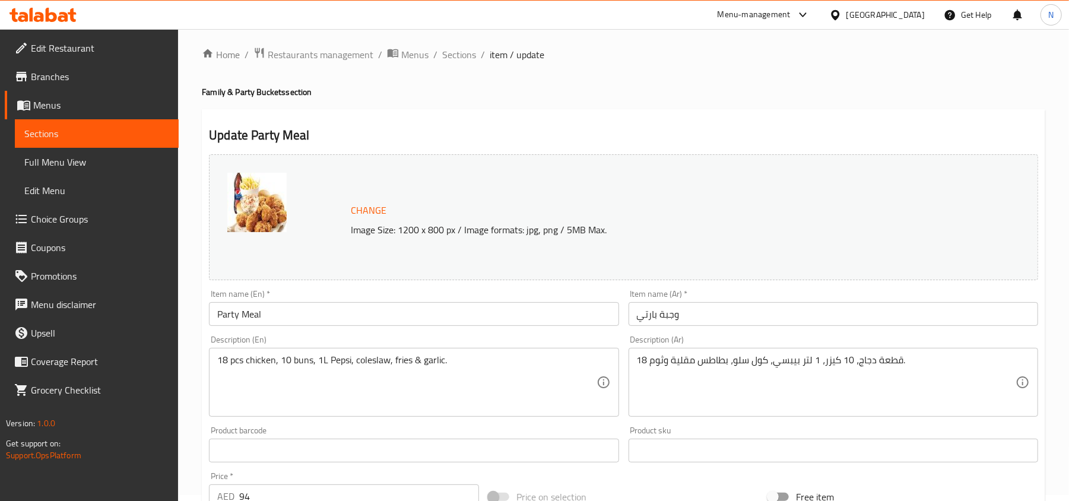
scroll to position [0, 0]
